Goal: Task Accomplishment & Management: Use online tool/utility

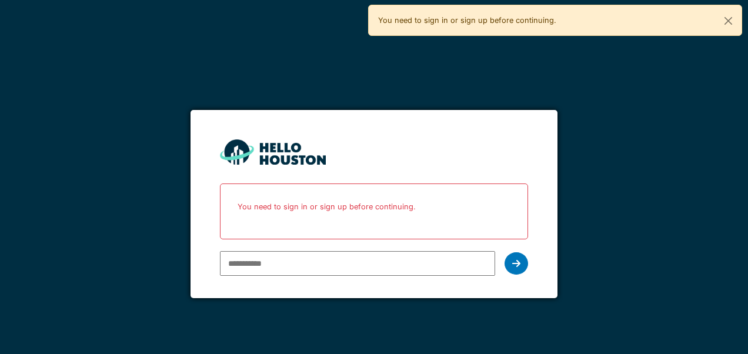
click at [242, 259] on input "email" at bounding box center [357, 263] width 274 height 25
type input "**********"
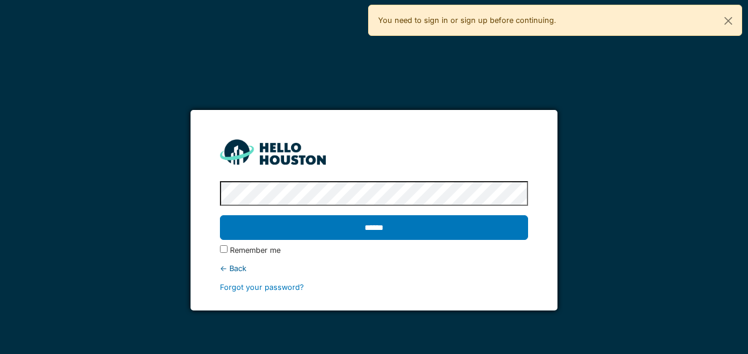
click at [220, 215] on input "******" at bounding box center [373, 227] width 307 height 25
